Goal: Task Accomplishment & Management: Manage account settings

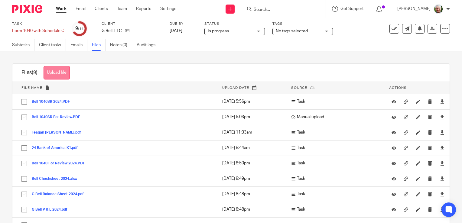
click at [61, 72] on button "Upload file" at bounding box center [56, 73] width 26 height 14
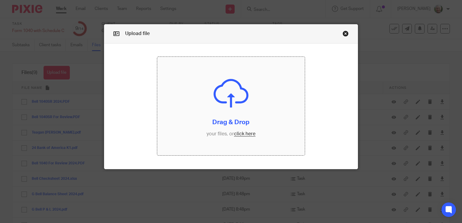
click at [243, 134] on input "file" at bounding box center [230, 106] width 147 height 98
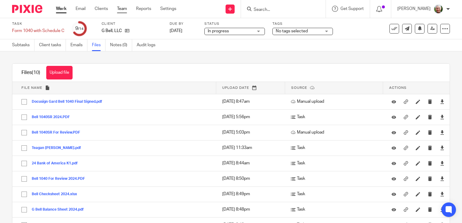
click at [121, 9] on link "Team" at bounding box center [122, 9] width 10 height 6
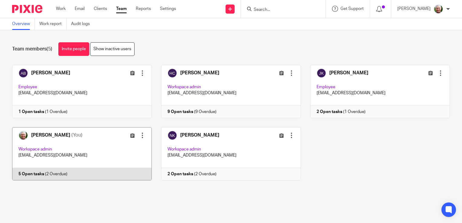
click at [96, 150] on link at bounding box center [77, 153] width 149 height 53
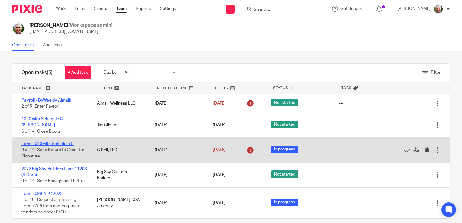
click at [67, 144] on link "Form 1040 with Schedule C" at bounding box center [47, 144] width 52 height 4
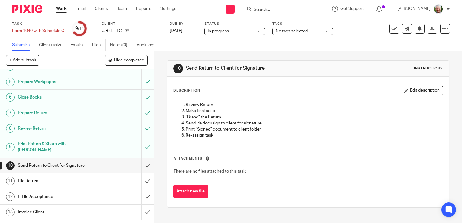
scroll to position [66, 0]
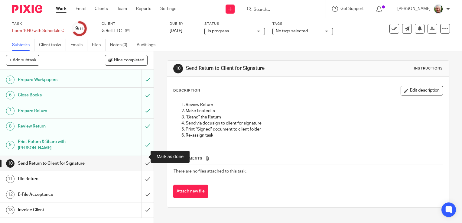
click at [142, 157] on input "submit" at bounding box center [76, 163] width 153 height 15
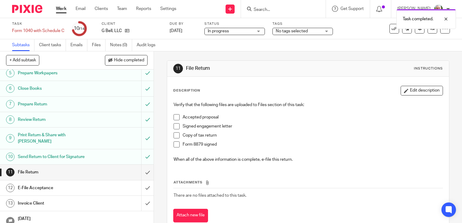
scroll to position [73, 0]
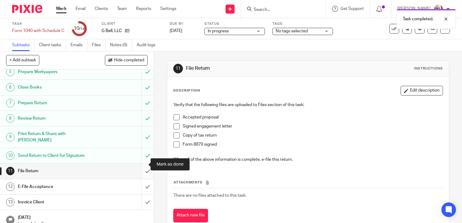
click at [141, 165] on input "submit" at bounding box center [76, 170] width 153 height 15
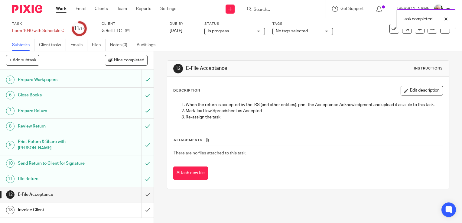
scroll to position [66, 0]
click at [141, 174] on input "submit" at bounding box center [76, 177] width 153 height 15
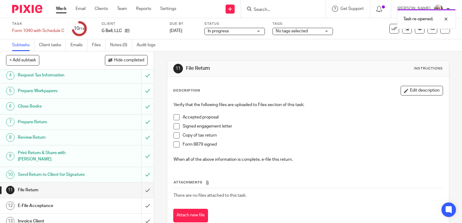
scroll to position [55, 0]
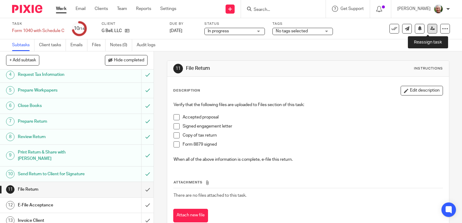
click at [430, 29] on icon at bounding box center [432, 28] width 5 height 5
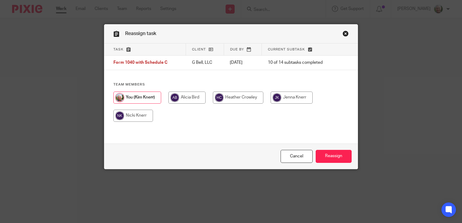
click at [232, 99] on input "radio" at bounding box center [238, 98] width 50 height 12
radio input "true"
click at [323, 155] on input "Reassign" at bounding box center [333, 156] width 36 height 13
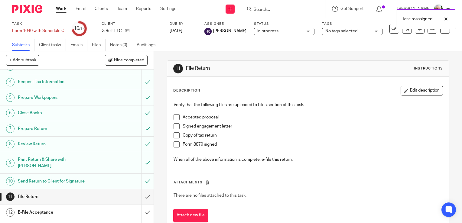
scroll to position [73, 0]
